Goal: Information Seeking & Learning: Learn about a topic

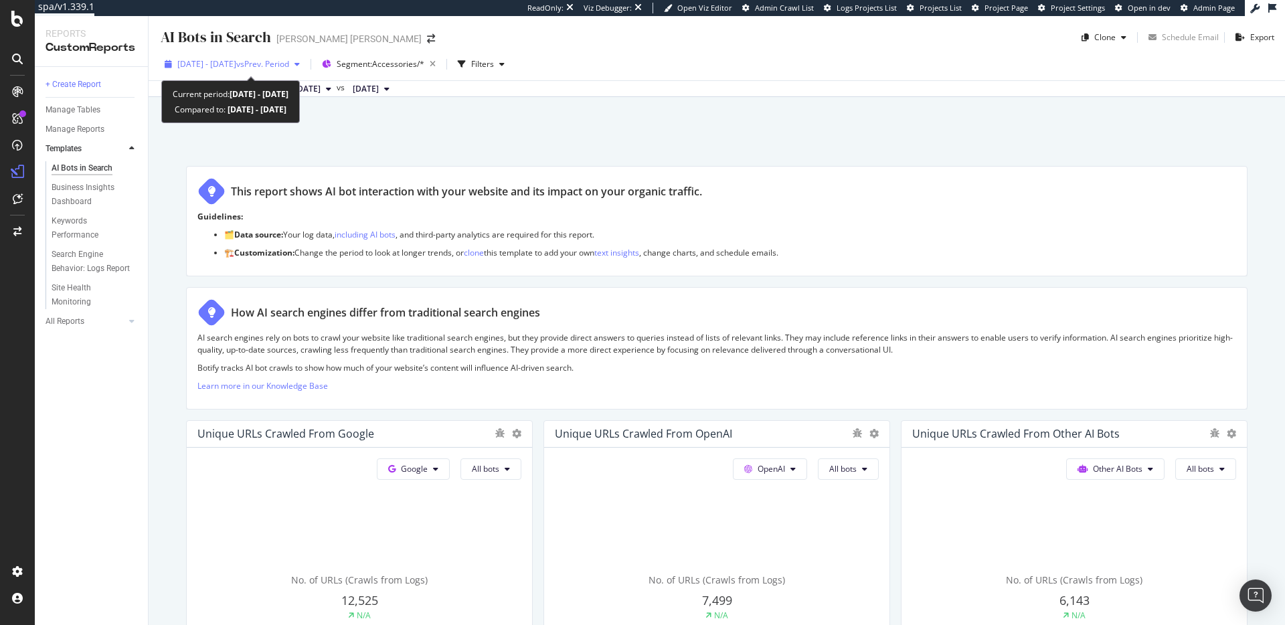
click at [236, 66] on span "[DATE] - [DATE]" at bounding box center [206, 63] width 59 height 11
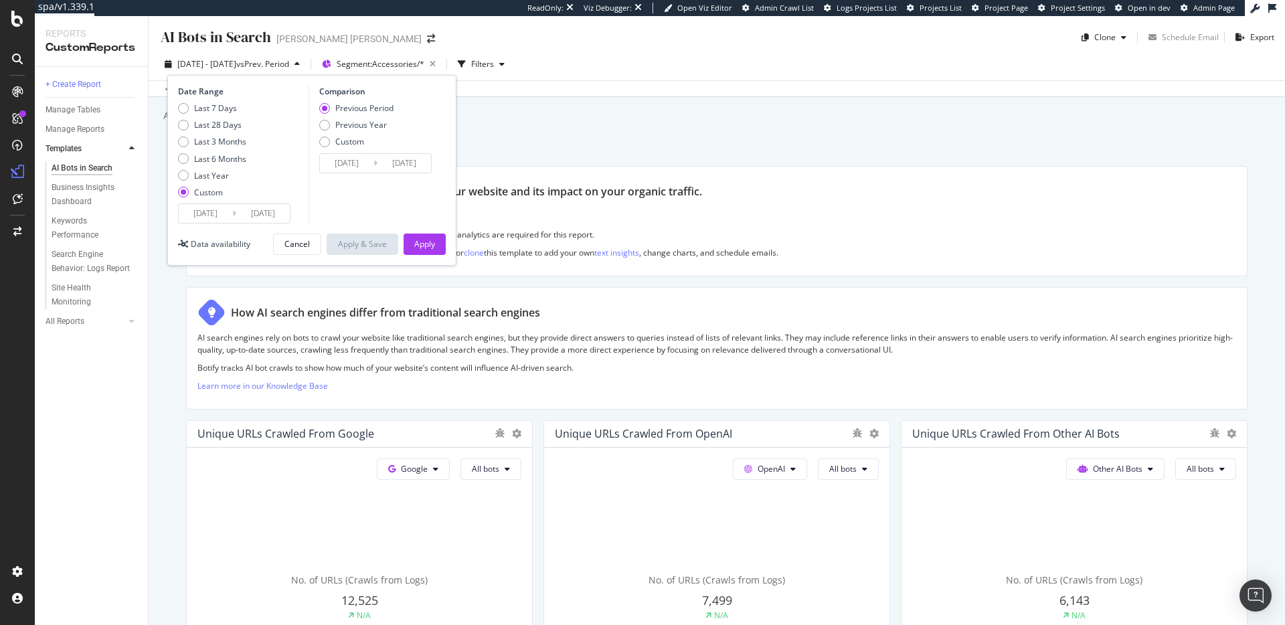
click at [708, 130] on div "AI Bots in Search AI Bots in Search Ralph Lauren Clone Schedule Email Export 20…" at bounding box center [717, 320] width 1136 height 609
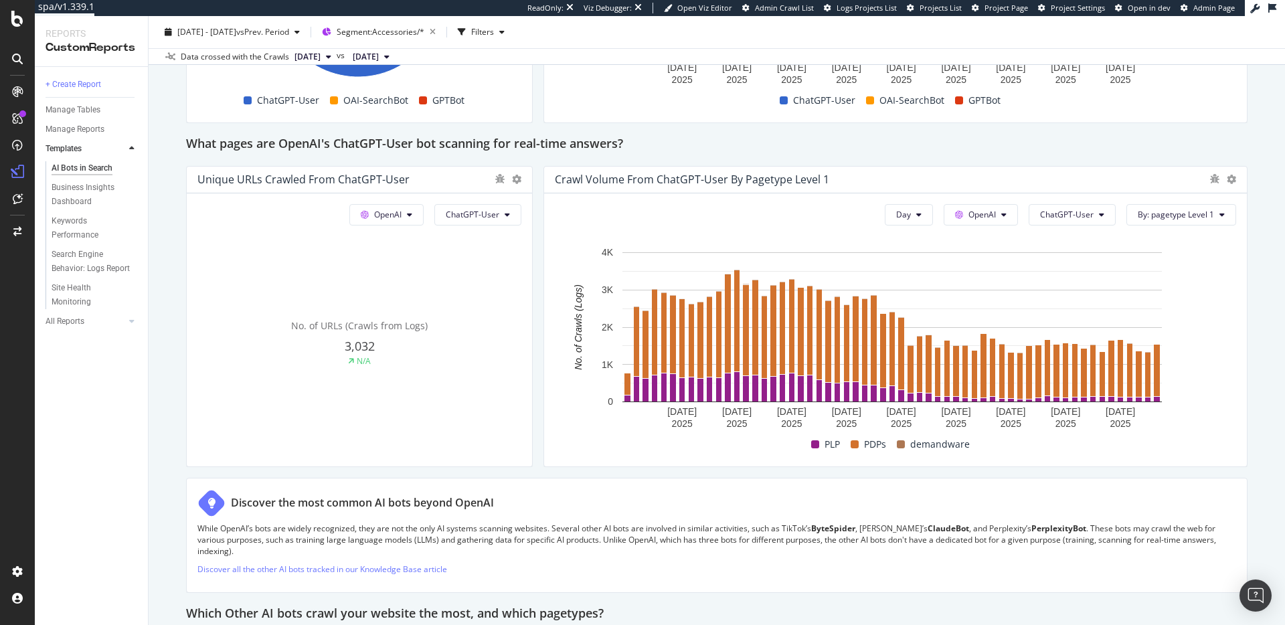
scroll to position [1441, 0]
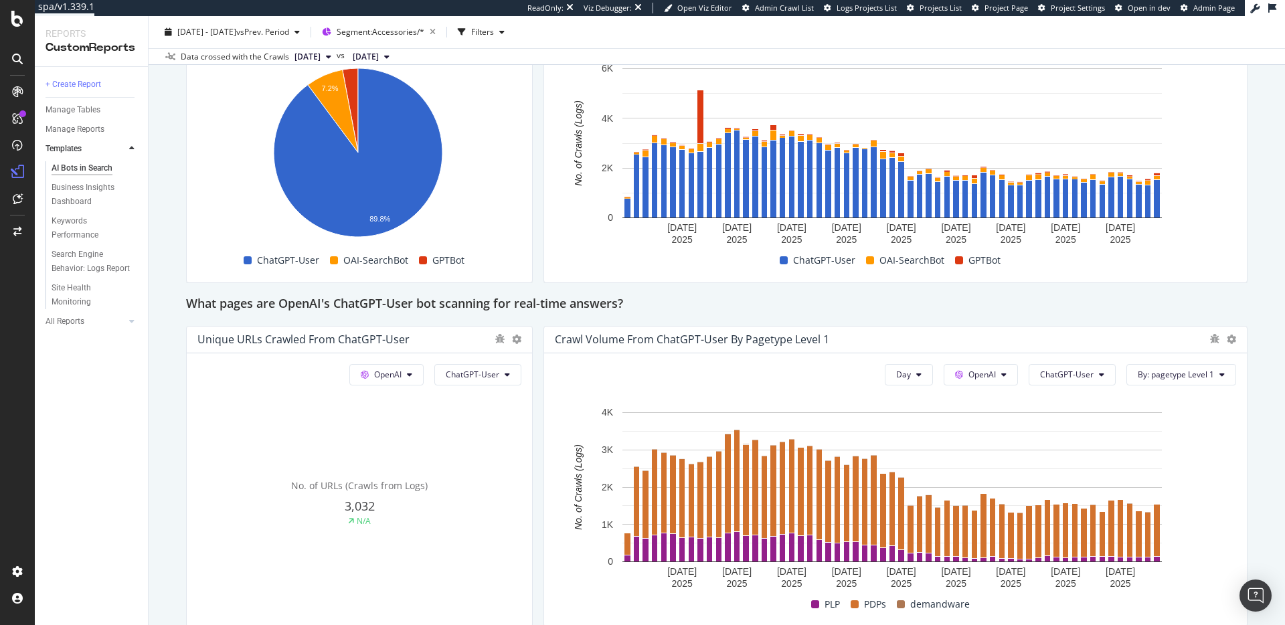
scroll to position [1281, 0]
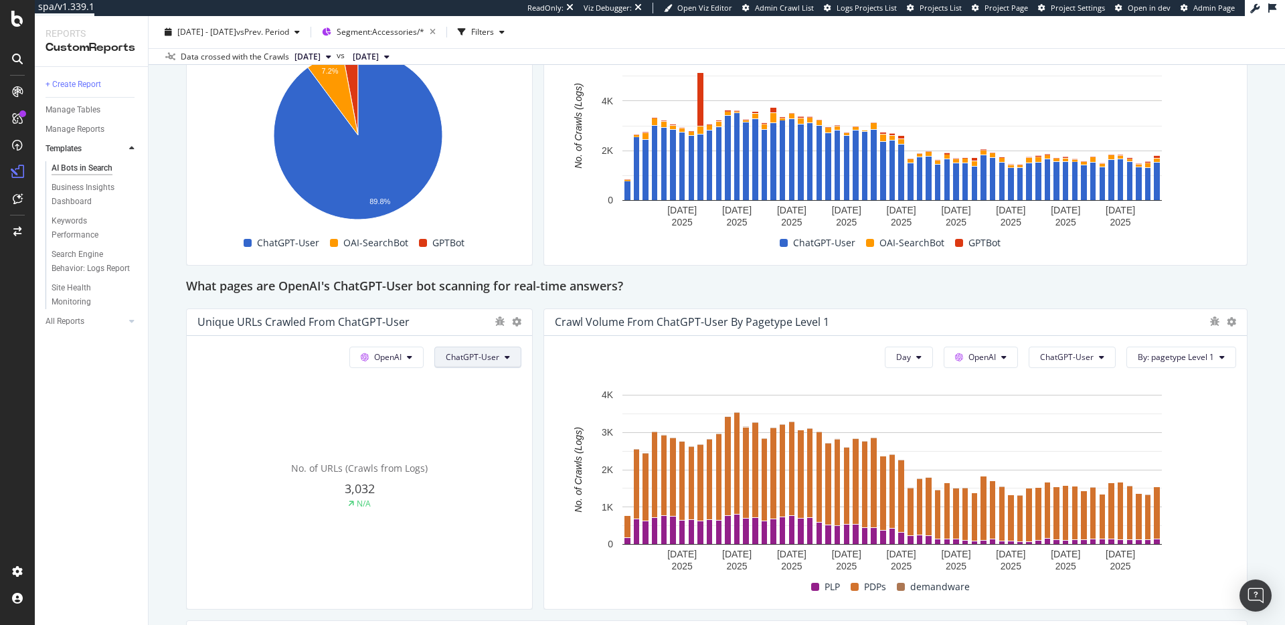
click at [507, 355] on button "ChatGPT-User" at bounding box center [477, 357] width 87 height 21
click at [495, 486] on span "GPTBot" at bounding box center [478, 483] width 68 height 12
click at [1069, 355] on span "ChatGPT-User" at bounding box center [1067, 356] width 54 height 11
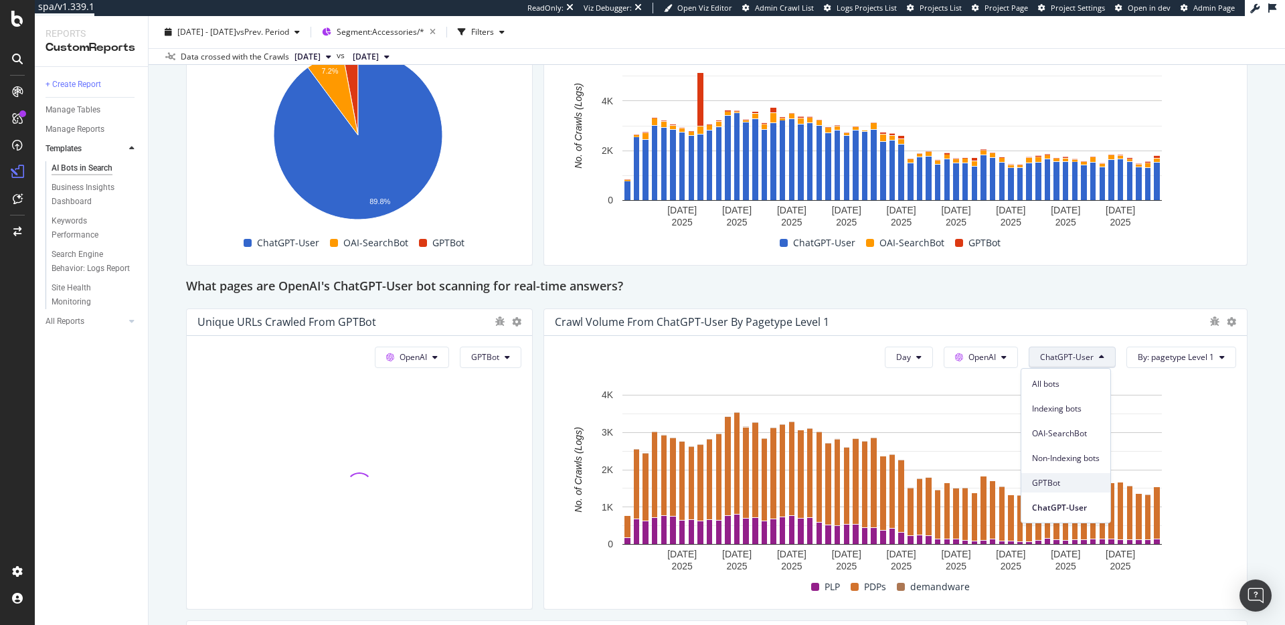
click at [1077, 484] on span "GPTBot" at bounding box center [1066, 483] width 68 height 12
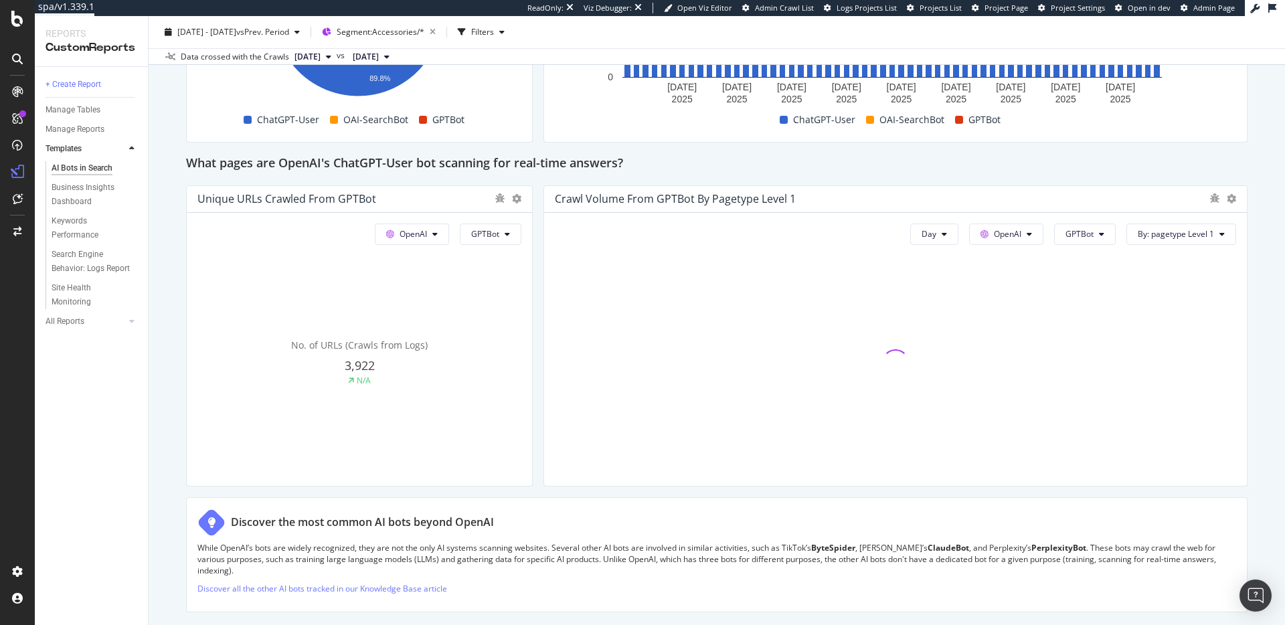
scroll to position [1413, 0]
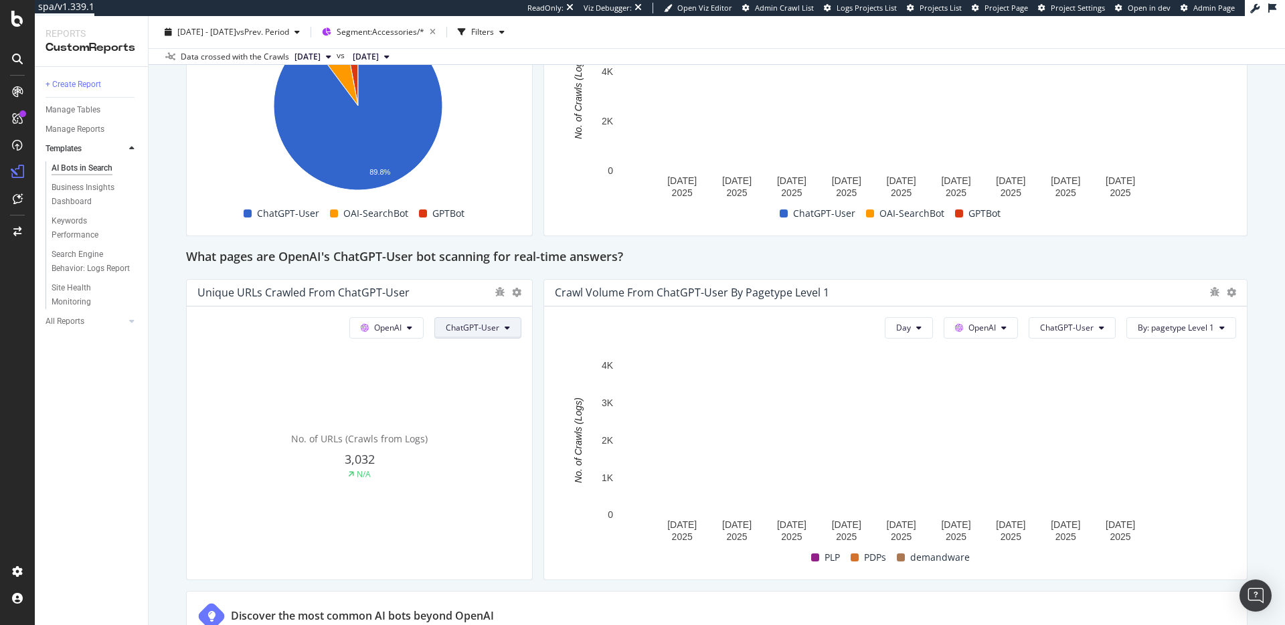
scroll to position [1328, 0]
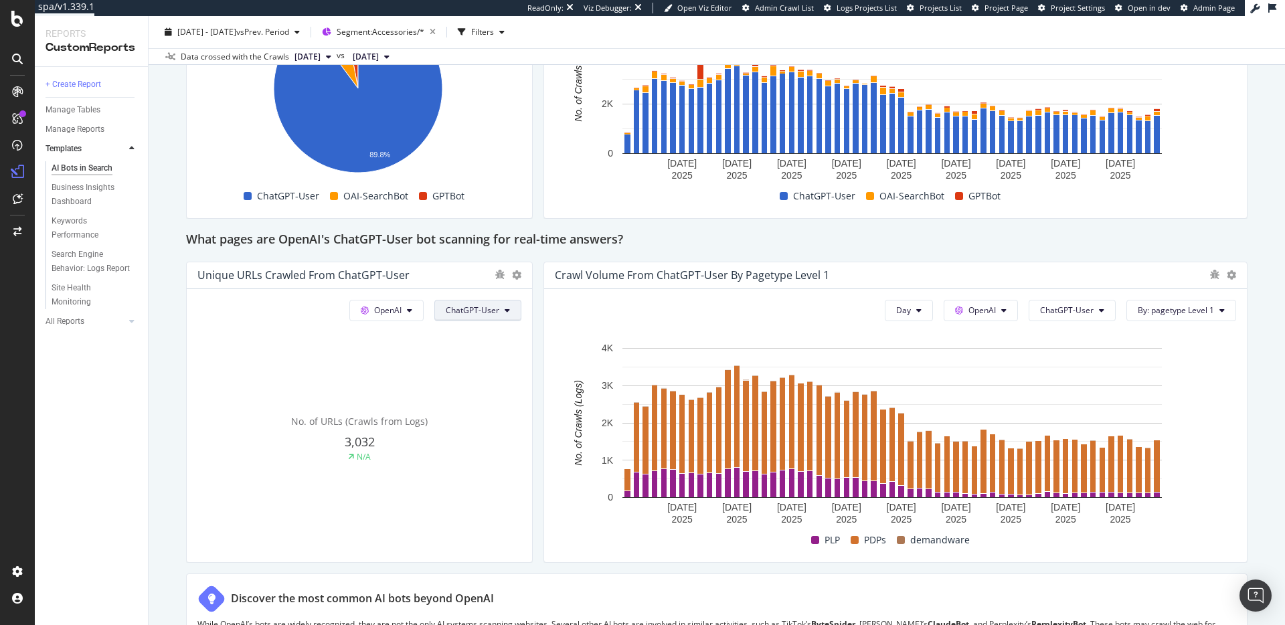
click at [493, 314] on span "ChatGPT-User" at bounding box center [473, 309] width 54 height 11
click at [483, 384] on span "OAI-SearchBot" at bounding box center [478, 387] width 68 height 12
click at [1085, 313] on button "ChatGPT-User" at bounding box center [1072, 310] width 87 height 21
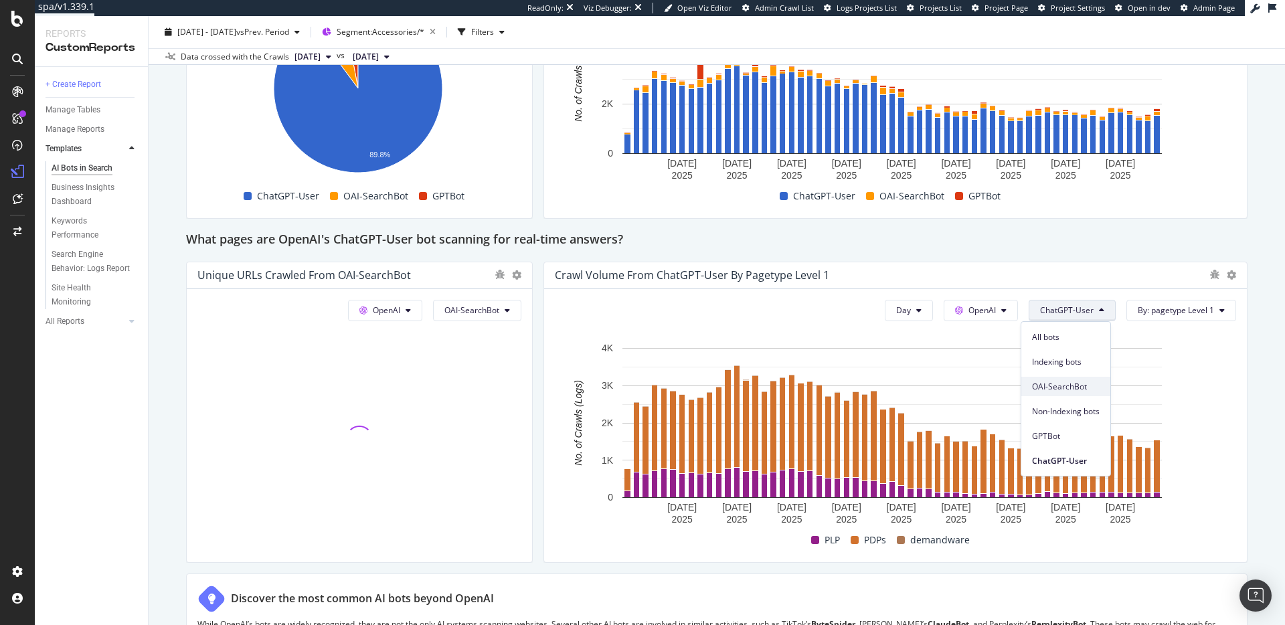
click at [1071, 383] on span "OAI-SearchBot" at bounding box center [1066, 387] width 68 height 12
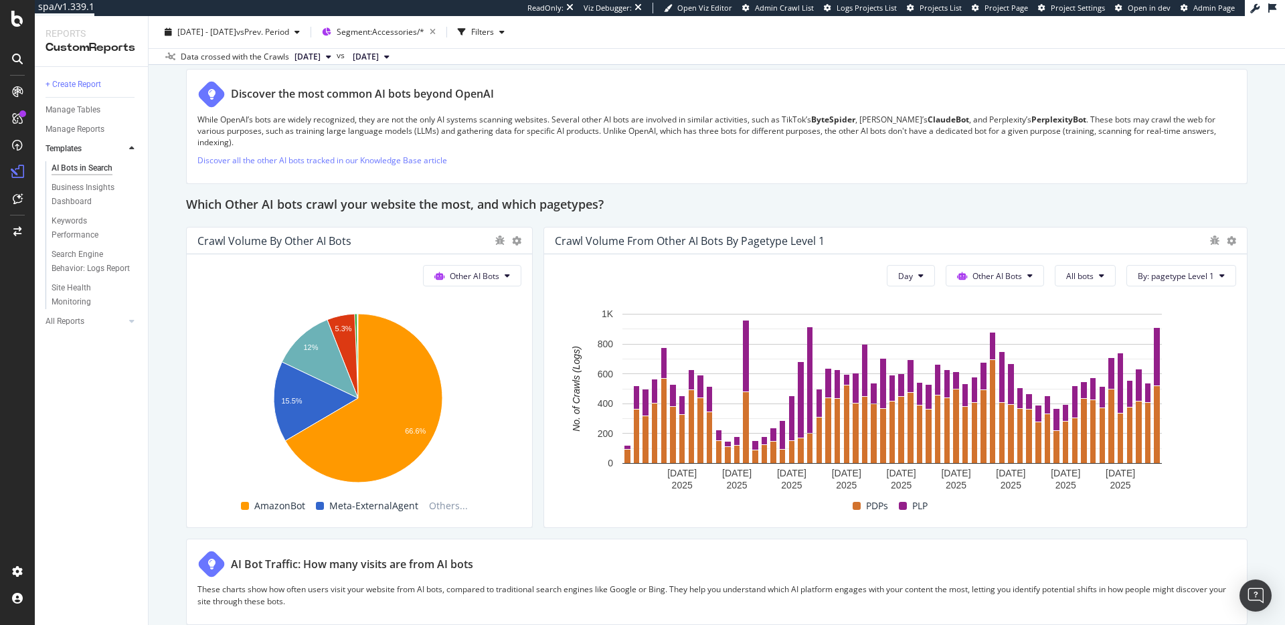
scroll to position [1841, 0]
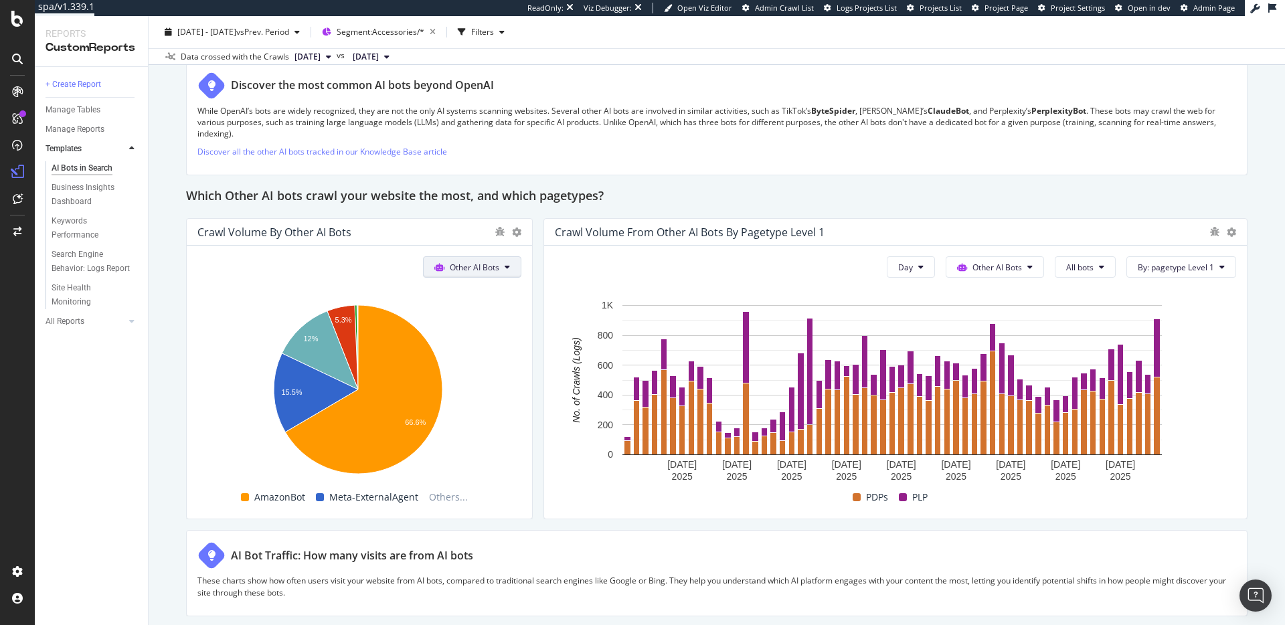
click at [458, 259] on button "Other AI Bots" at bounding box center [472, 266] width 98 height 21
drag, startPoint x: 583, startPoint y: 284, endPoint x: 585, endPoint y: 293, distance: 8.9
click at [583, 284] on div "Hold CMD (⌘) while clicking to filter the report." at bounding box center [895, 288] width 681 height 11
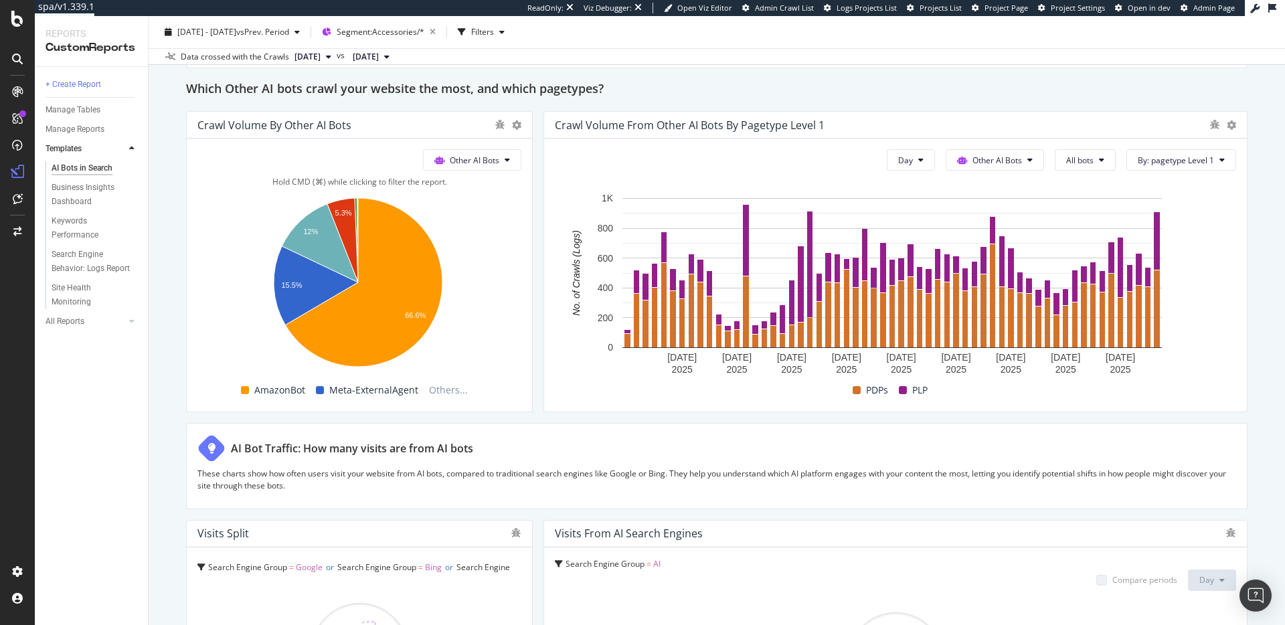
scroll to position [1848, 0]
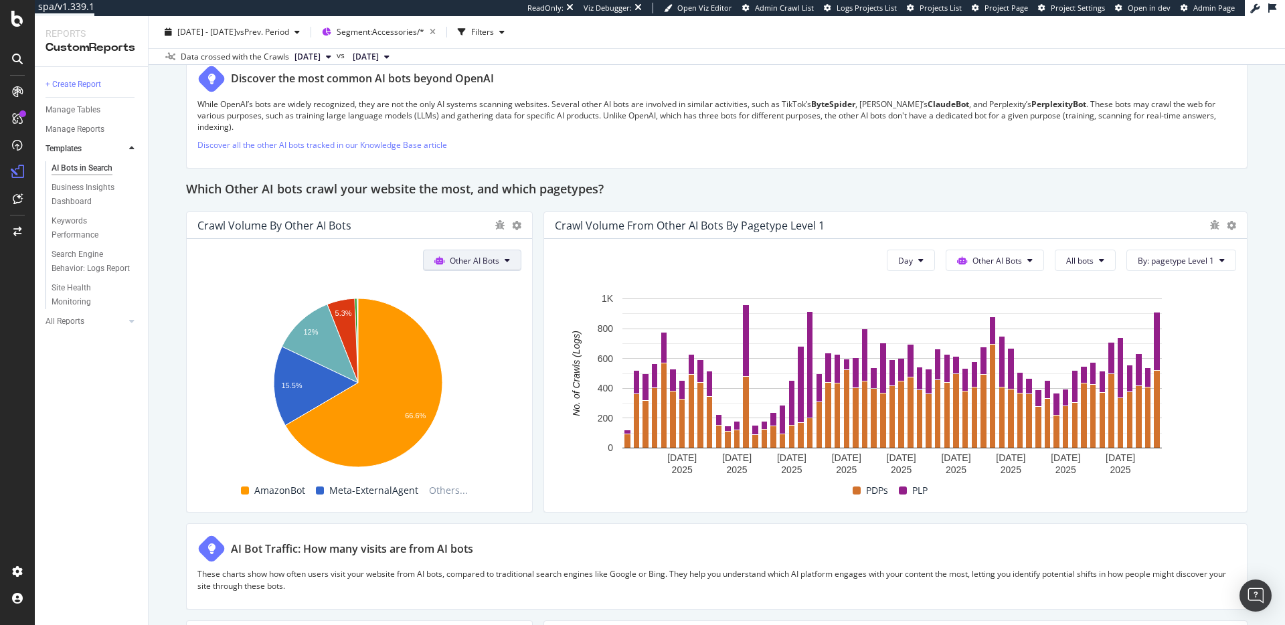
click at [487, 256] on span "Other AI Bots" at bounding box center [475, 260] width 50 height 11
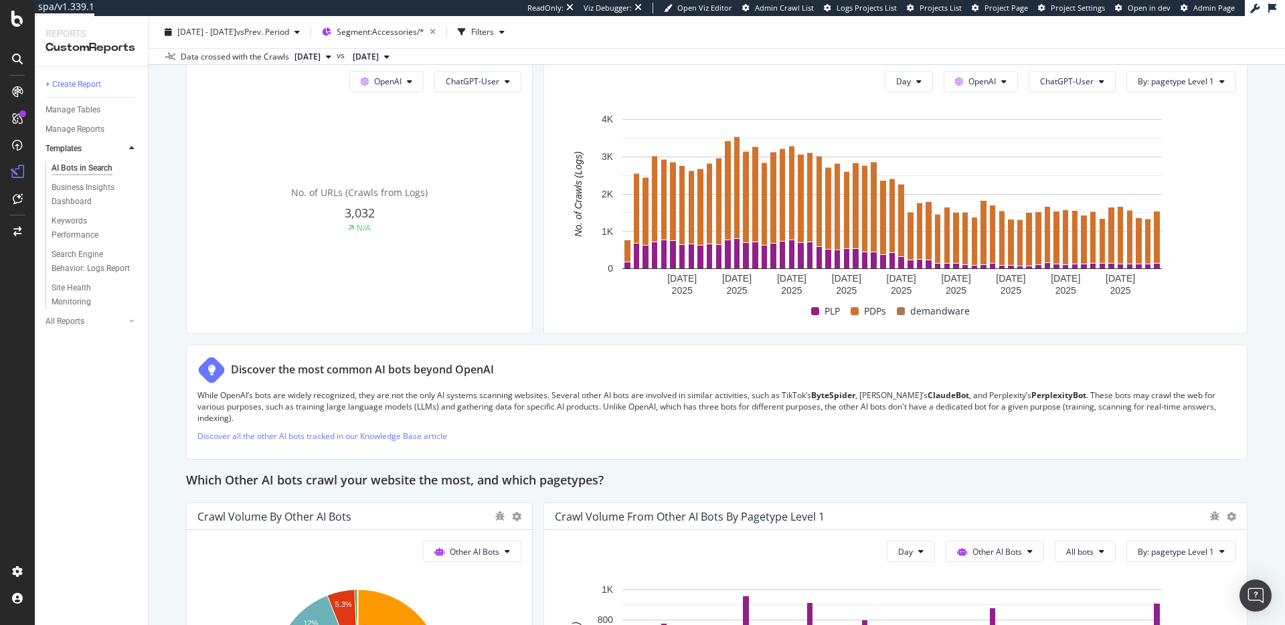
scroll to position [1342, 0]
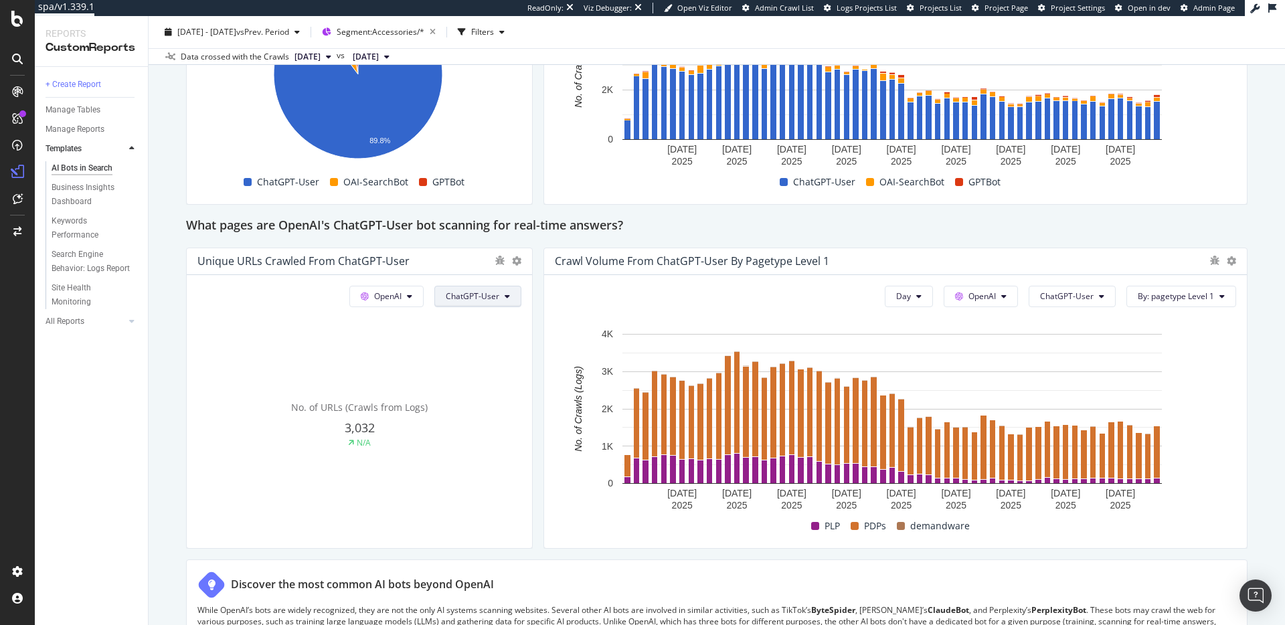
click at [477, 294] on span "ChatGPT-User" at bounding box center [473, 295] width 54 height 11
click at [392, 299] on span "OpenAI" at bounding box center [387, 295] width 27 height 11
click at [395, 396] on span "Other AI Bots" at bounding box center [405, 397] width 50 height 12
click at [484, 298] on span "All bots" at bounding box center [485, 295] width 27 height 11
click at [500, 424] on span "AmazonBot" at bounding box center [505, 422] width 75 height 12
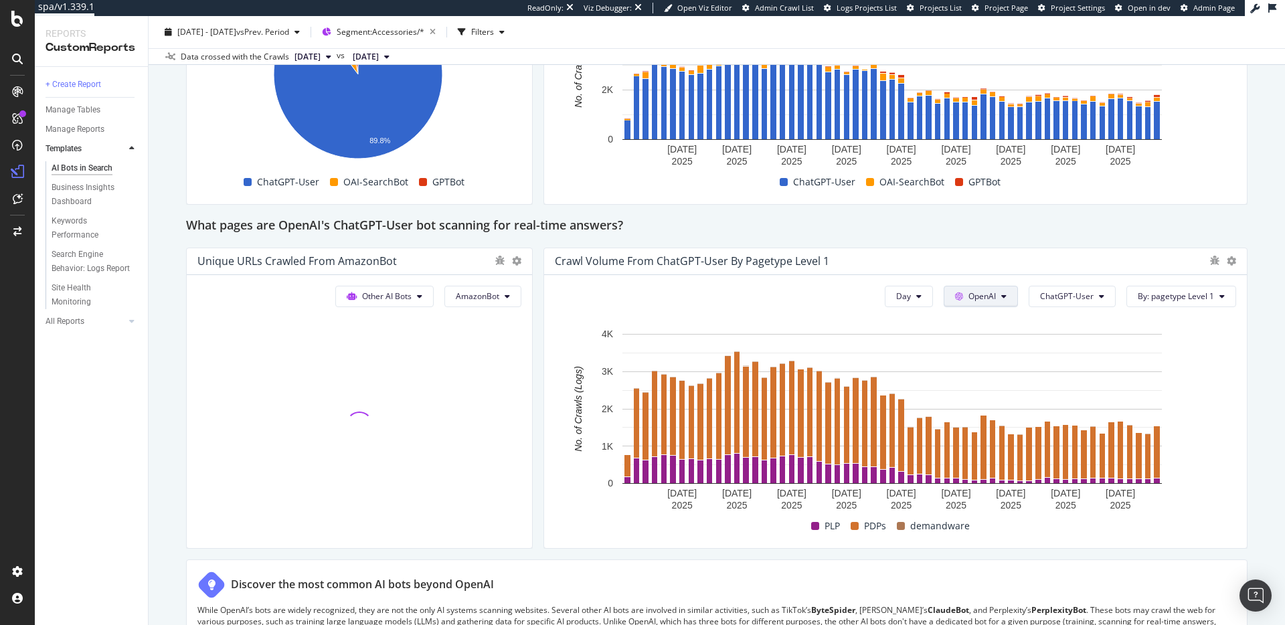
click at [988, 293] on span "OpenAI" at bounding box center [981, 295] width 27 height 11
click at [982, 389] on div "Other AI Bots" at bounding box center [982, 396] width 92 height 19
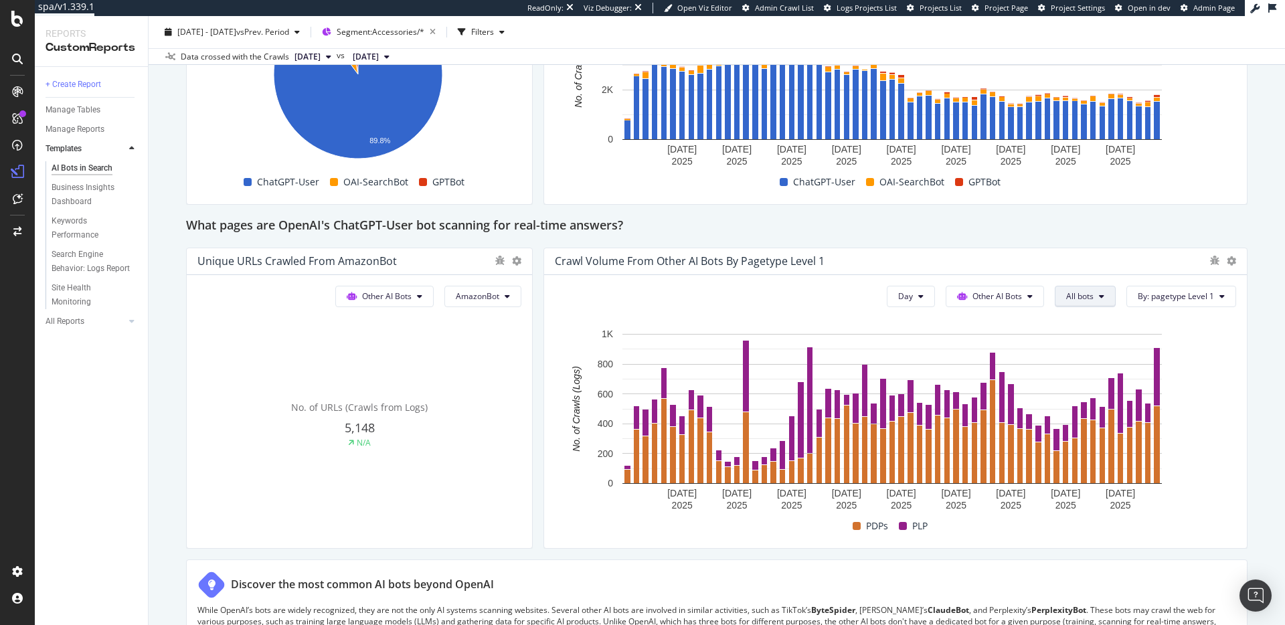
click at [1066, 296] on span "All bots" at bounding box center [1079, 295] width 27 height 11
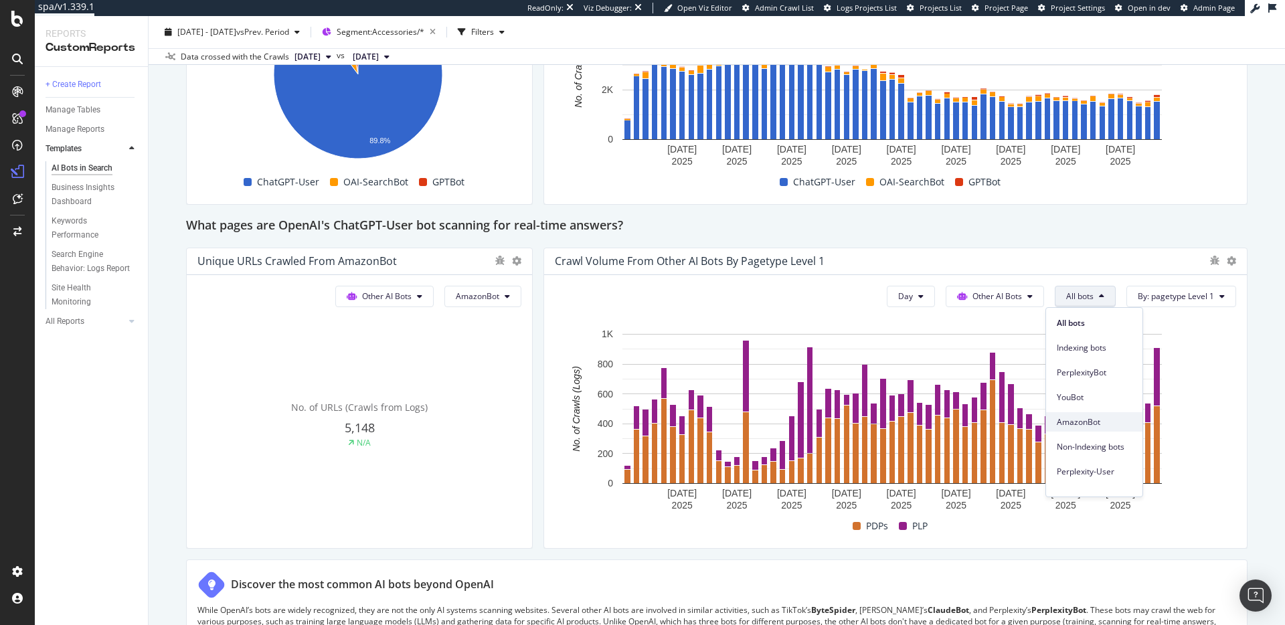
click at [1090, 423] on span "AmazonBot" at bounding box center [1094, 422] width 75 height 12
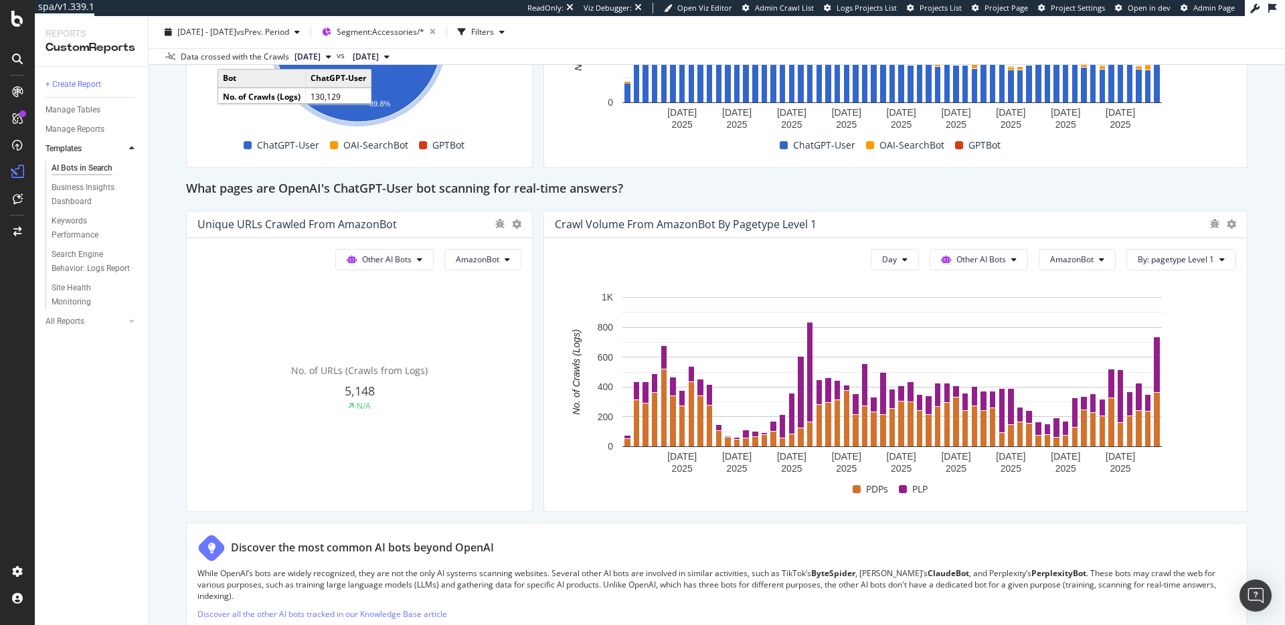
scroll to position [1413, 0]
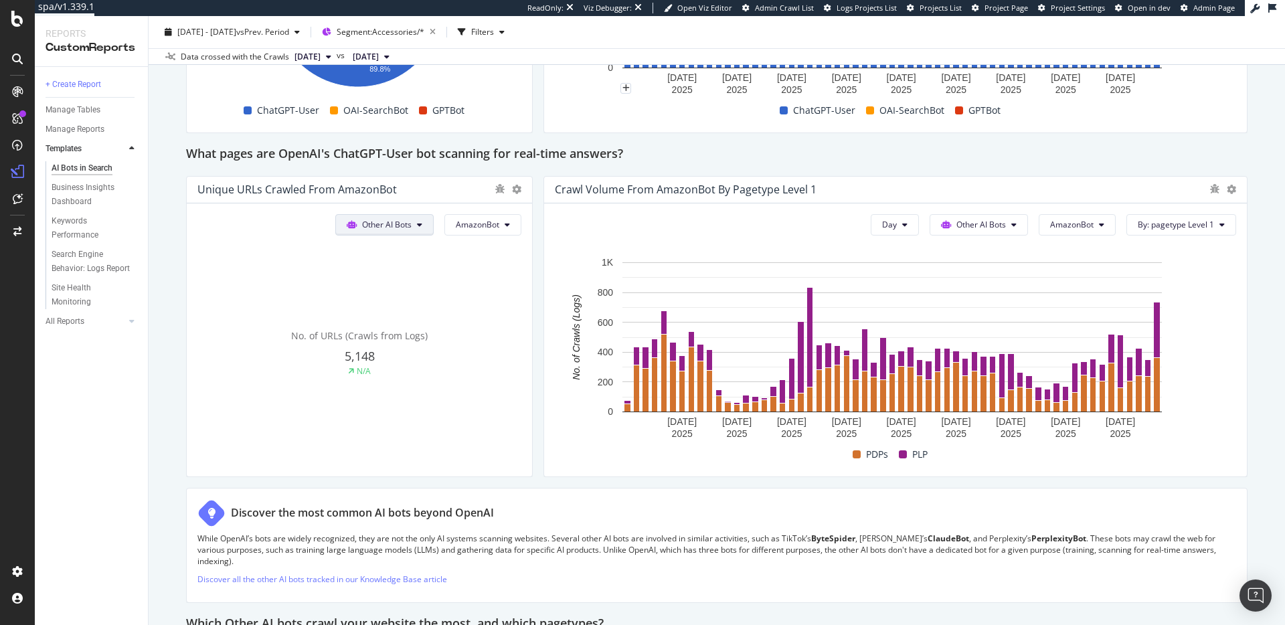
click at [405, 222] on span "Other AI Bots" at bounding box center [387, 224] width 50 height 11
click at [474, 229] on span "AmazonBot" at bounding box center [477, 224] width 43 height 11
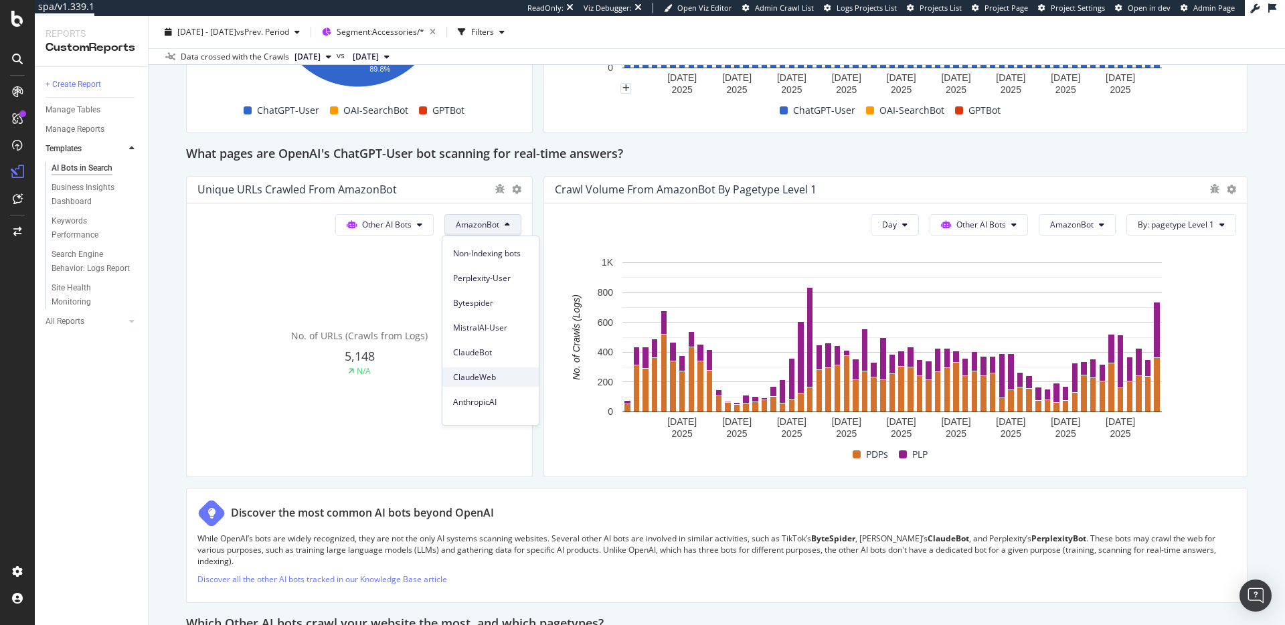
scroll to position [188, 0]
click at [513, 413] on span "Meta-ExternalAgent" at bounding box center [490, 410] width 75 height 12
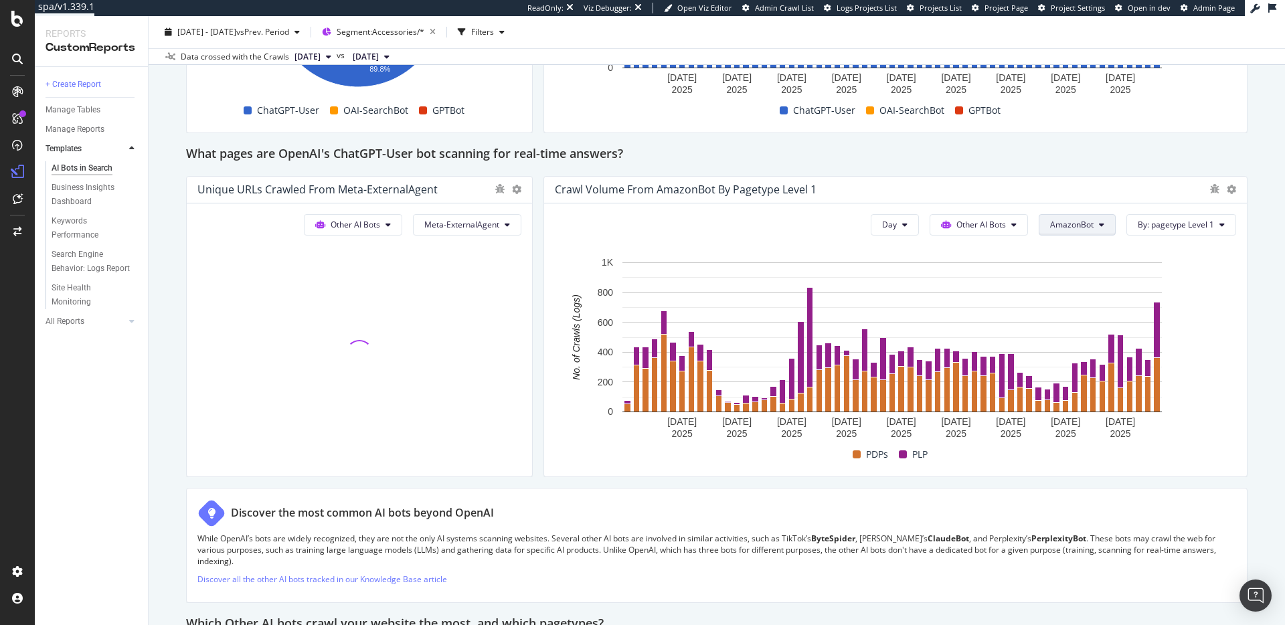
click at [1083, 226] on span "AmazonBot" at bounding box center [1071, 224] width 43 height 11
click at [1108, 410] on span "Meta-ExternalAgent" at bounding box center [1078, 410] width 75 height 12
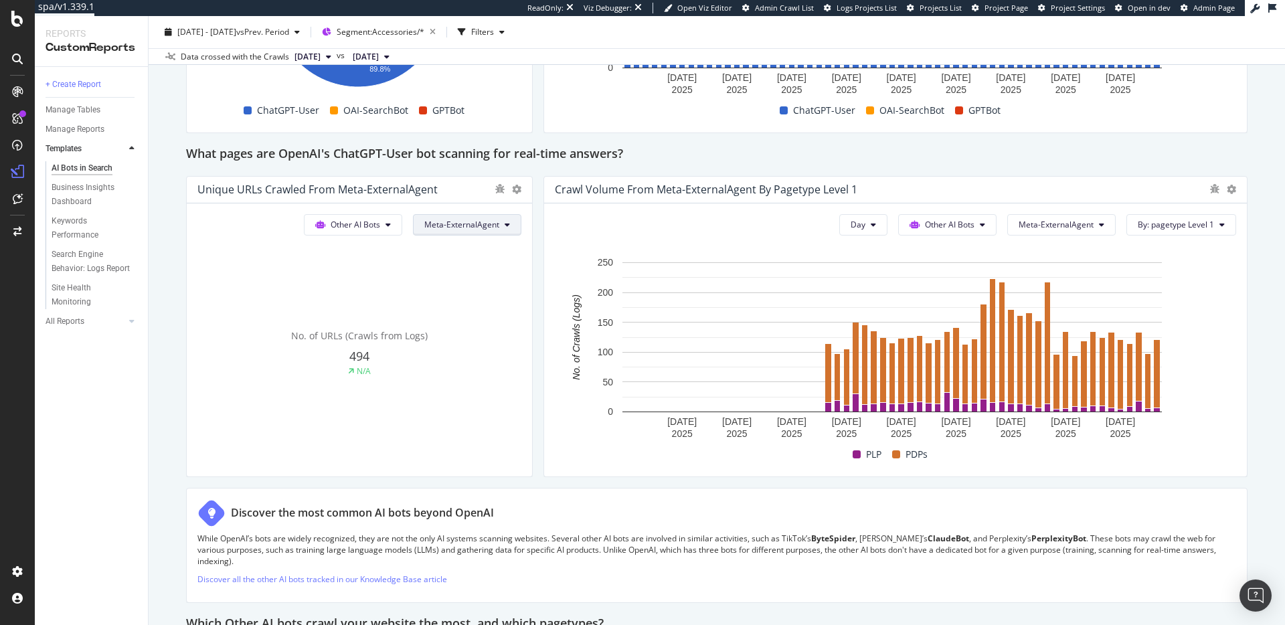
click at [456, 226] on span "Meta-ExternalAgent" at bounding box center [461, 224] width 75 height 11
click at [468, 375] on span "Perplexity-User" at bounding box center [461, 374] width 79 height 12
click at [1055, 222] on span "Meta-ExternalAgent" at bounding box center [1056, 224] width 75 height 11
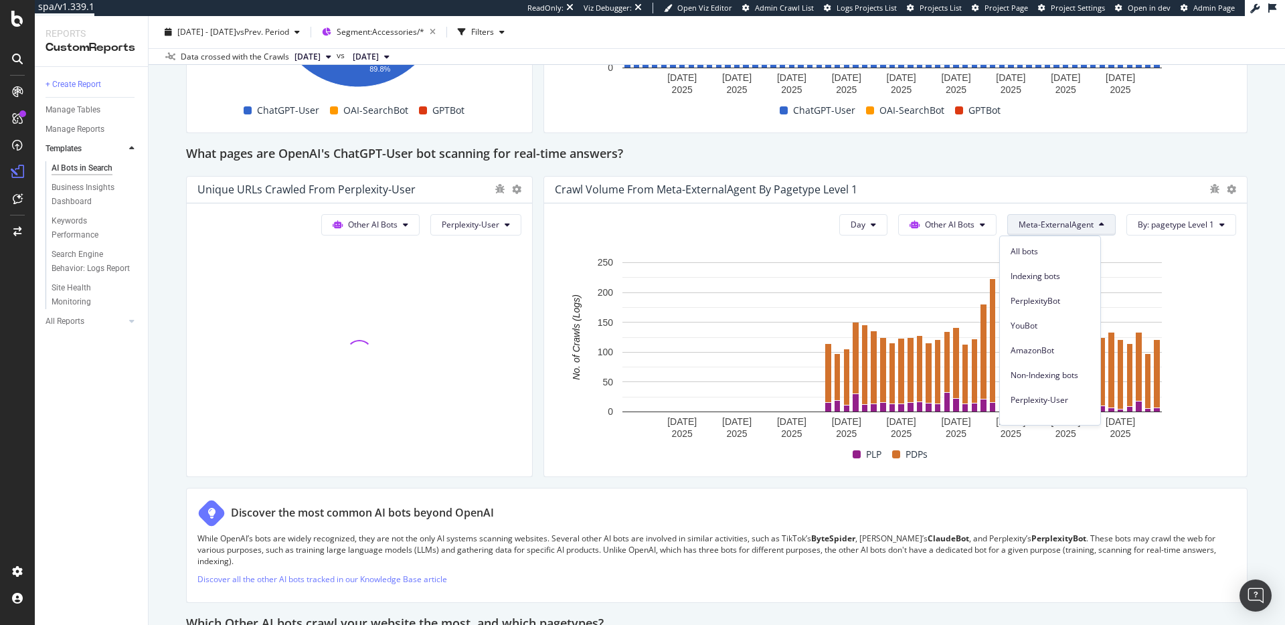
click at [1054, 290] on div "PerplexityBot" at bounding box center [1050, 298] width 100 height 25
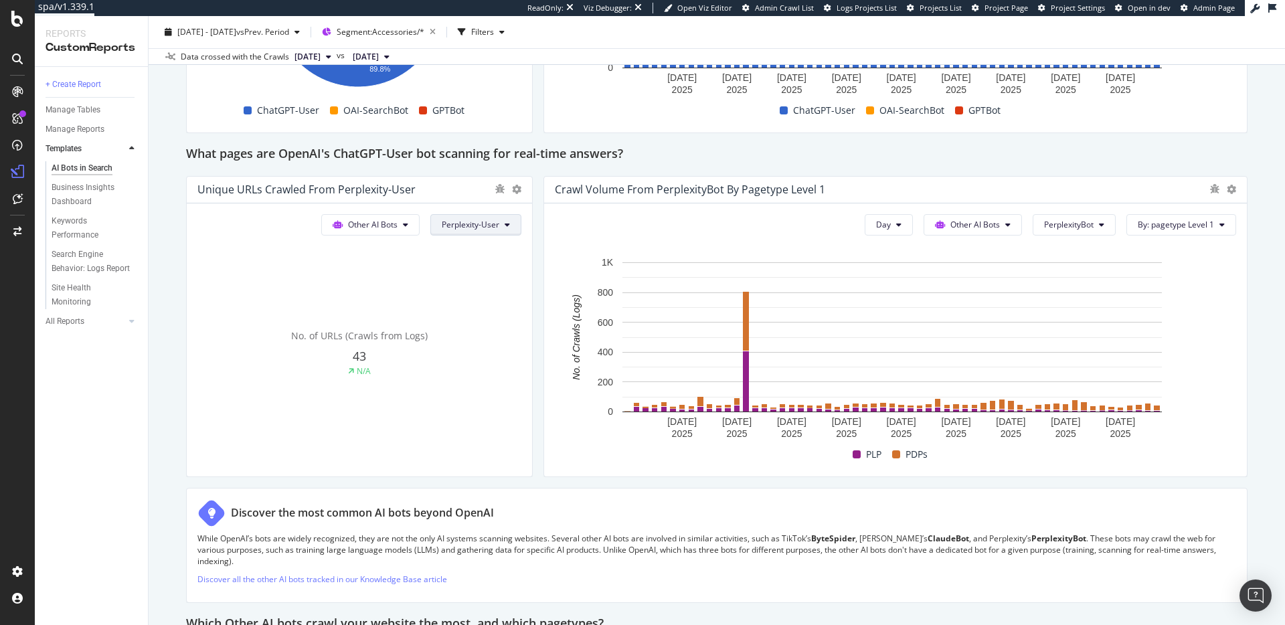
click at [483, 216] on button "Perplexity-User" at bounding box center [475, 224] width 91 height 21
click at [478, 298] on span "PerplexityBot" at bounding box center [476, 301] width 75 height 12
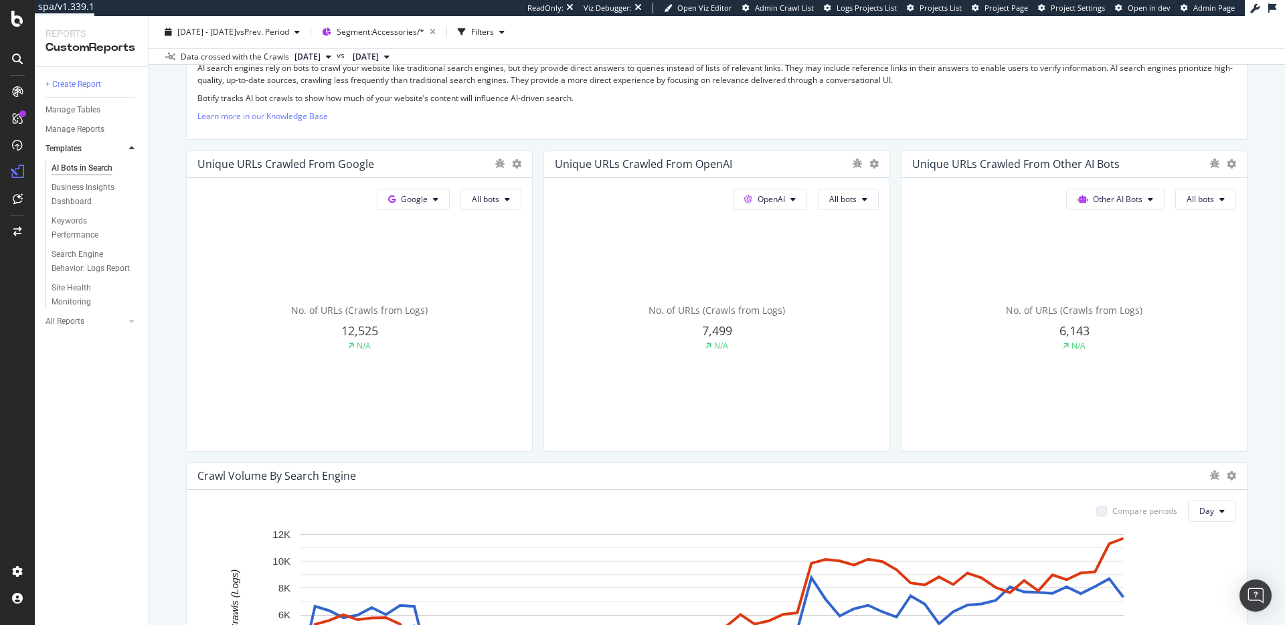
scroll to position [0, 0]
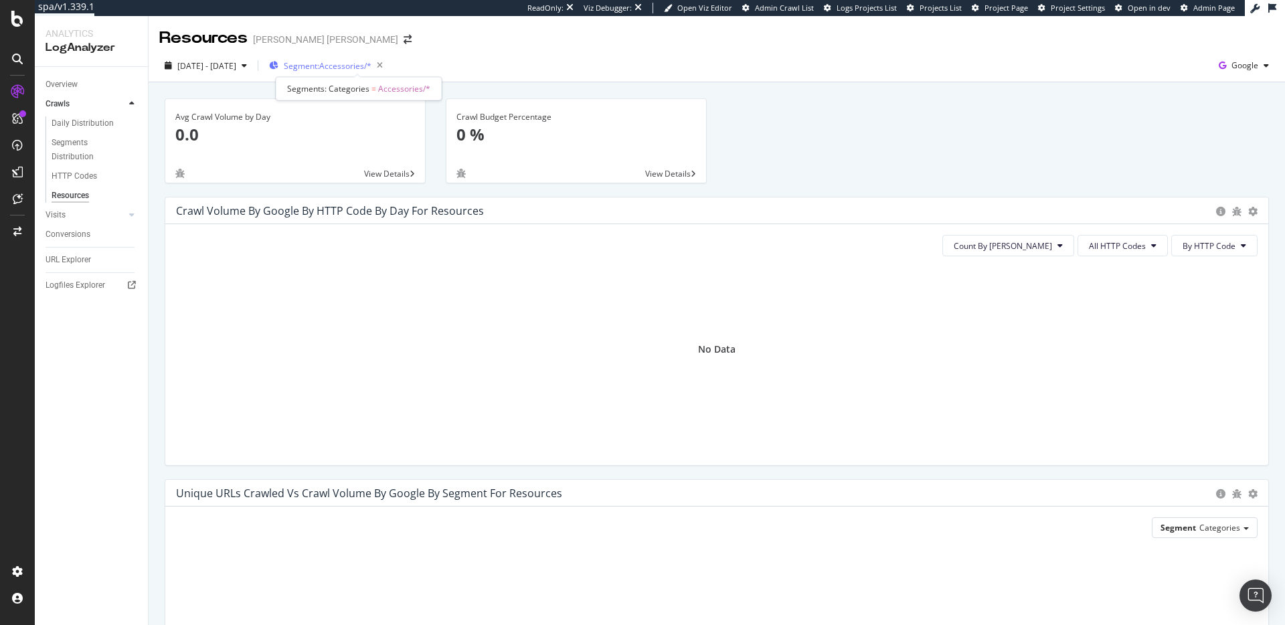
click at [345, 65] on span "Segment: Accessories/*" at bounding box center [328, 65] width 88 height 11
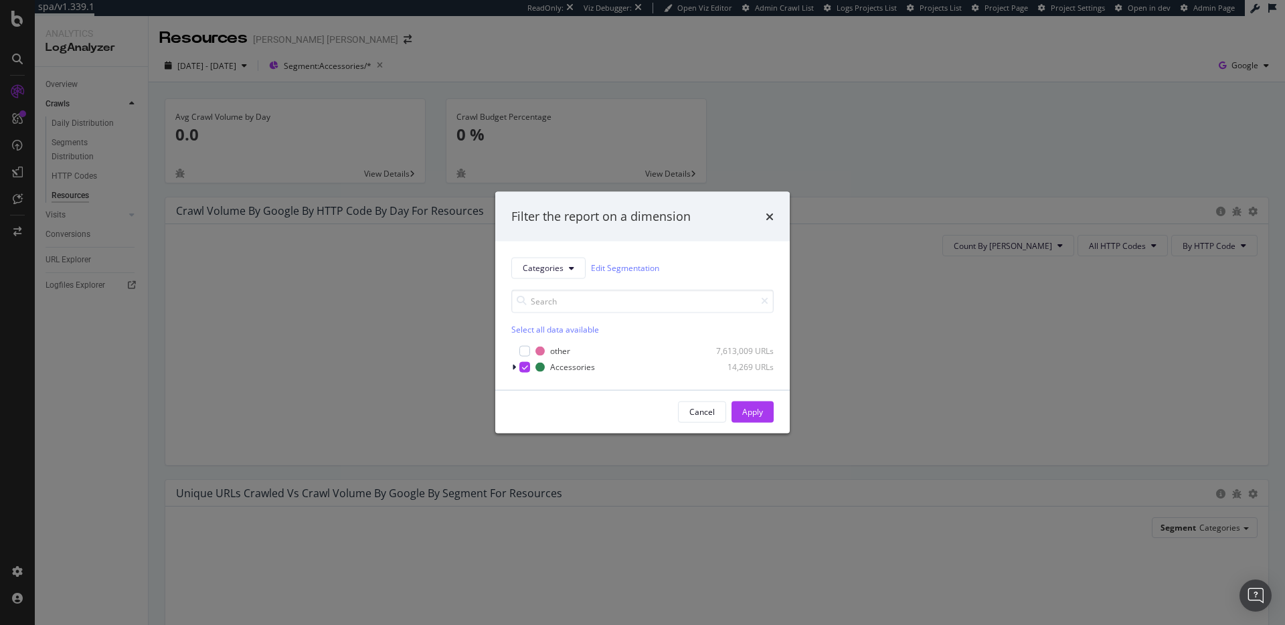
click at [368, 69] on div "Filter the report on a dimension Categories Edit Segmentation Select all data a…" at bounding box center [642, 312] width 1285 height 625
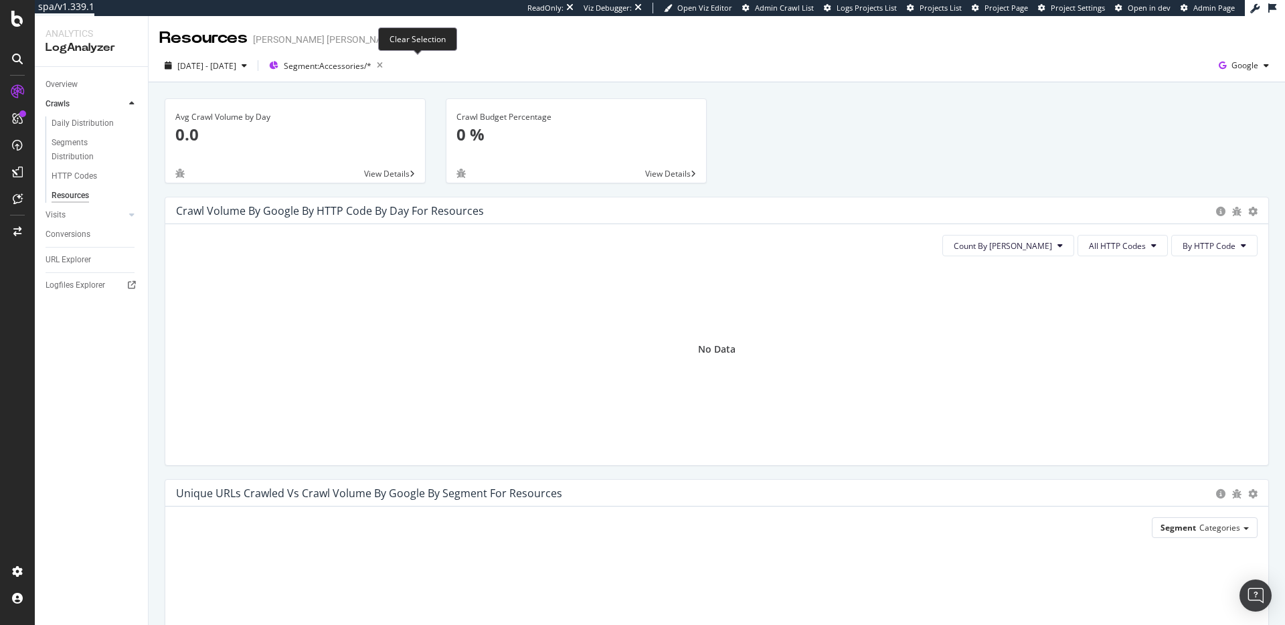
click at [388, 68] on icon "button" at bounding box center [379, 65] width 17 height 19
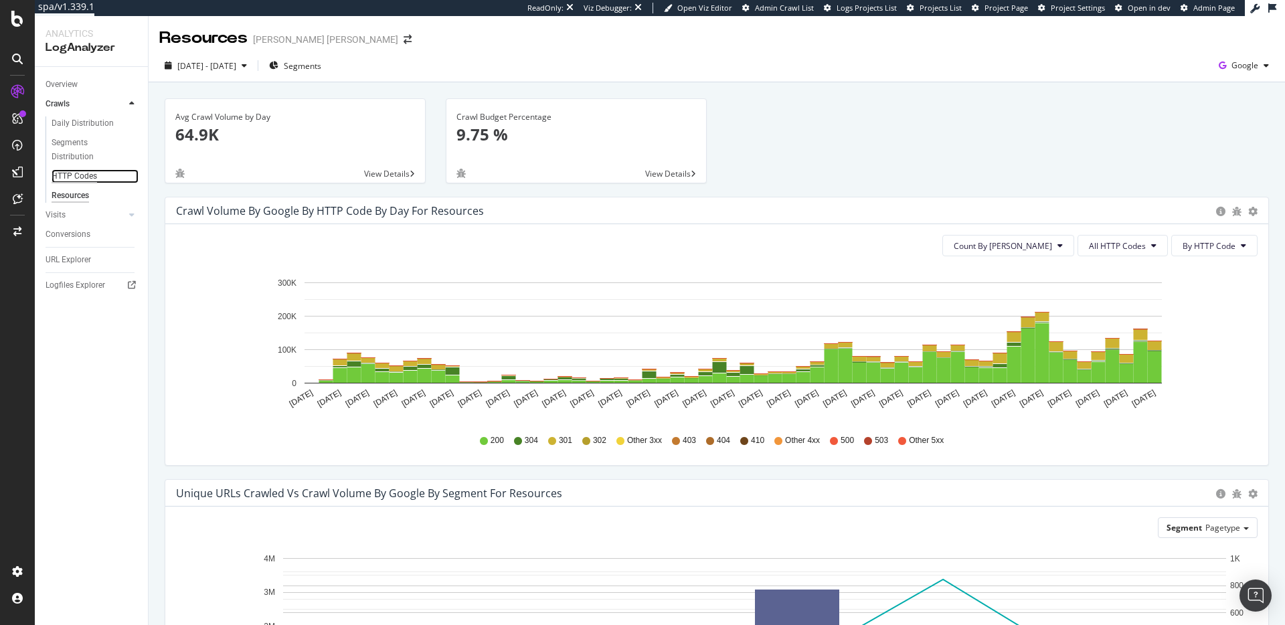
click at [92, 174] on div "HTTP Codes" at bounding box center [75, 176] width 46 height 14
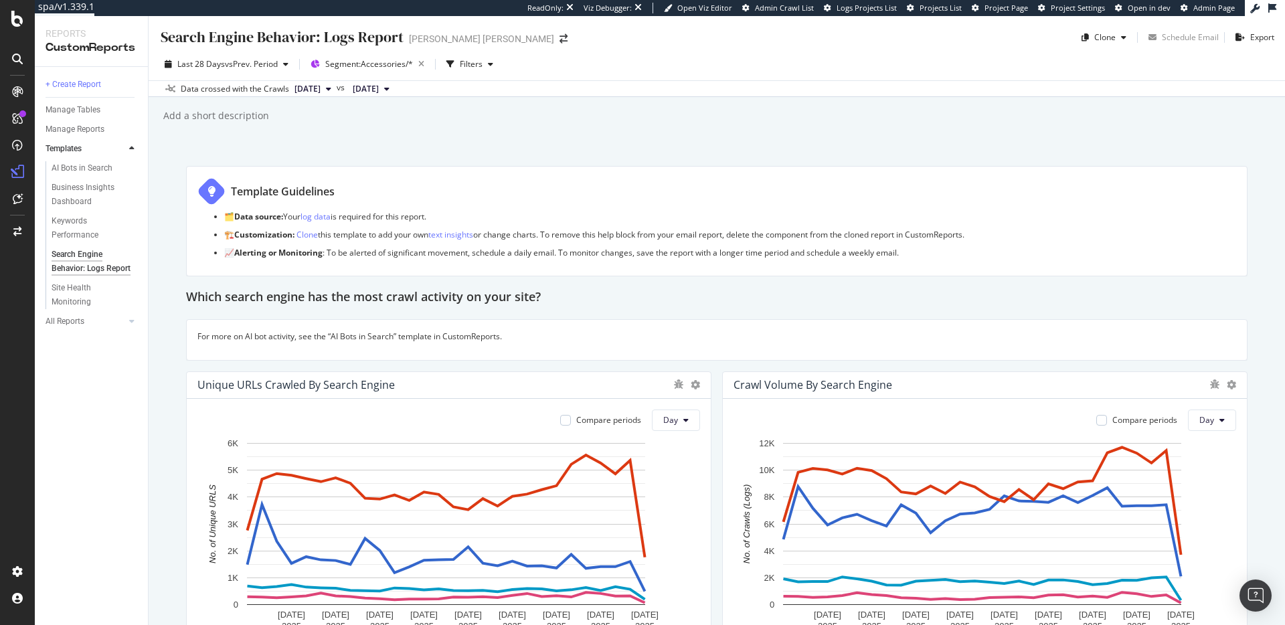
click at [414, 143] on div "Search Engine Behavior: Logs Report Search Engine Behavior: Logs Report [PERSON…" at bounding box center [717, 320] width 1136 height 609
